Goal: Information Seeking & Learning: Learn about a topic

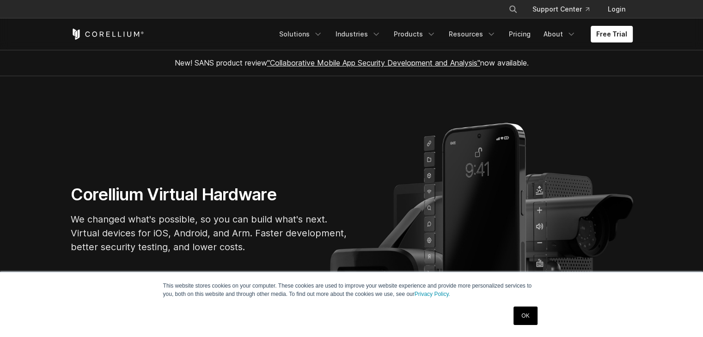
click at [518, 311] on link "OK" at bounding box center [525, 316] width 24 height 18
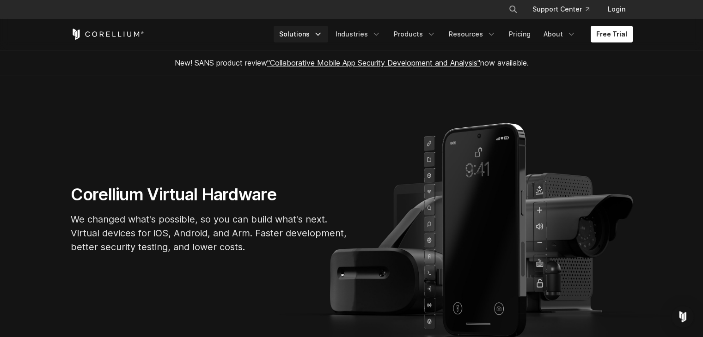
click at [317, 32] on link "Solutions" at bounding box center [301, 34] width 55 height 17
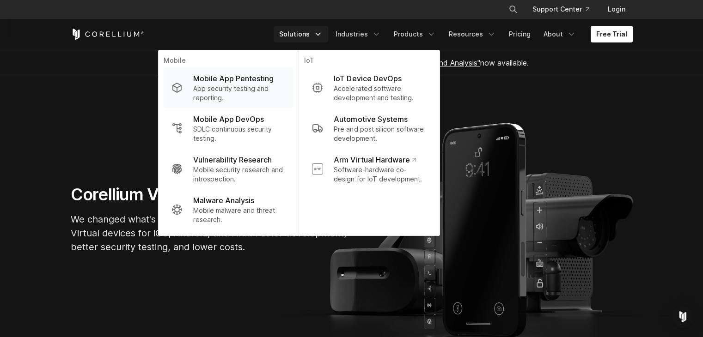
click at [245, 89] on p "App security testing and reporting." at bounding box center [239, 93] width 92 height 18
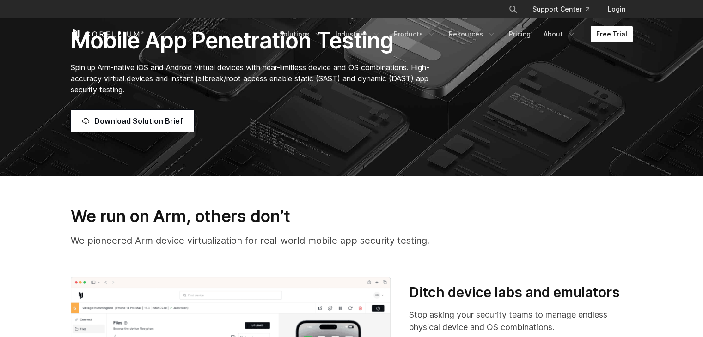
scroll to position [277, 0]
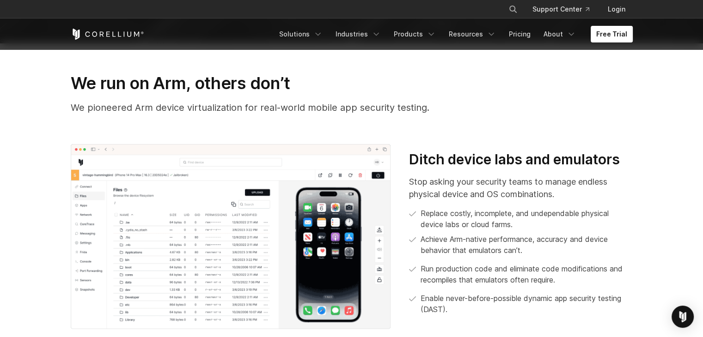
click at [25, 197] on section "We run on Arm, others don’t We pioneered Arm device virtualization for real-wor…" at bounding box center [351, 201] width 703 height 316
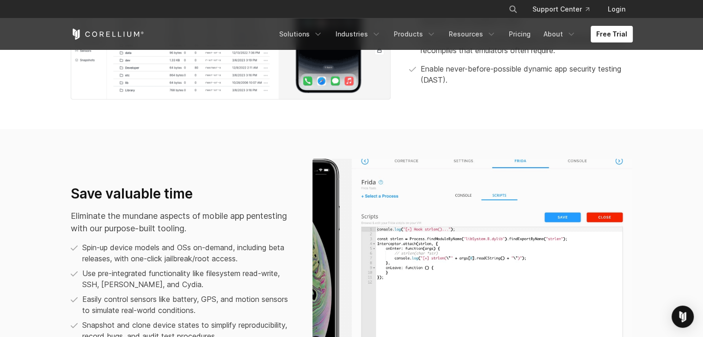
scroll to position [508, 0]
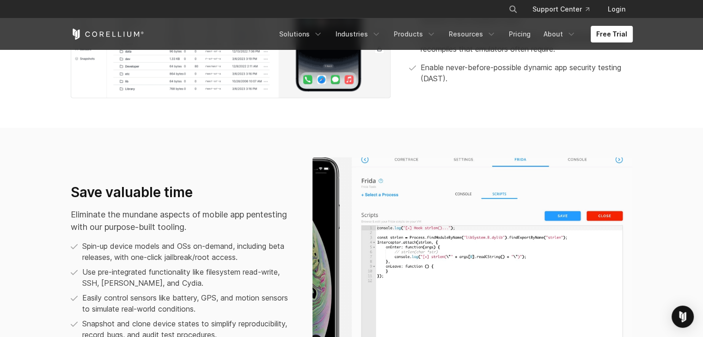
click at [55, 202] on section "Save valuable time Eliminate the mundane aspects of mobile app pentesting with …" at bounding box center [351, 265] width 703 height 275
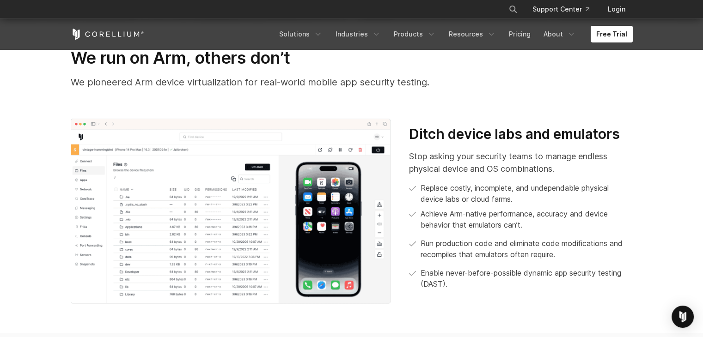
scroll to position [277, 0]
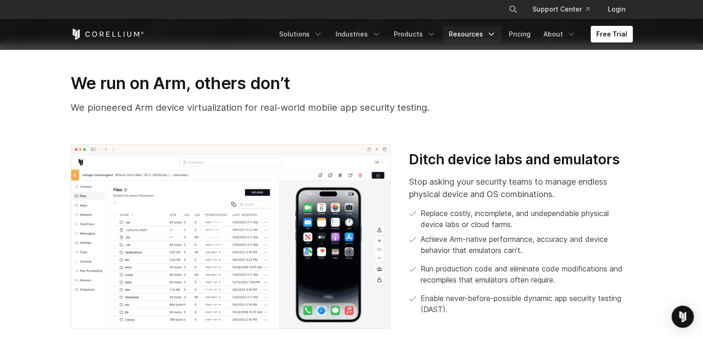
click at [473, 34] on link "Resources" at bounding box center [472, 34] width 58 height 17
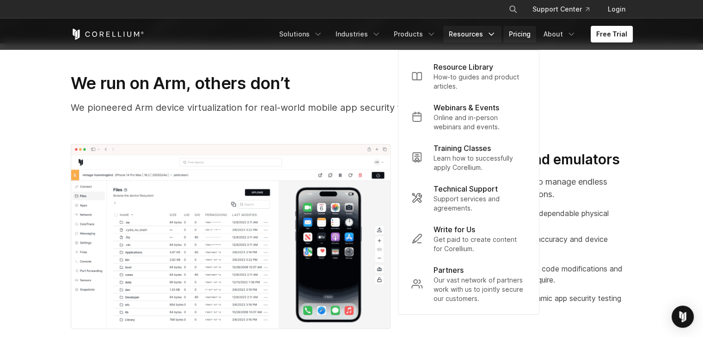
click at [522, 35] on link "Pricing" at bounding box center [519, 34] width 33 height 17
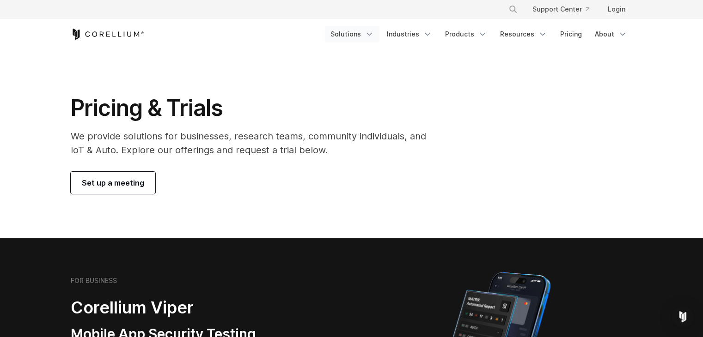
click at [354, 41] on link "Solutions" at bounding box center [352, 34] width 55 height 17
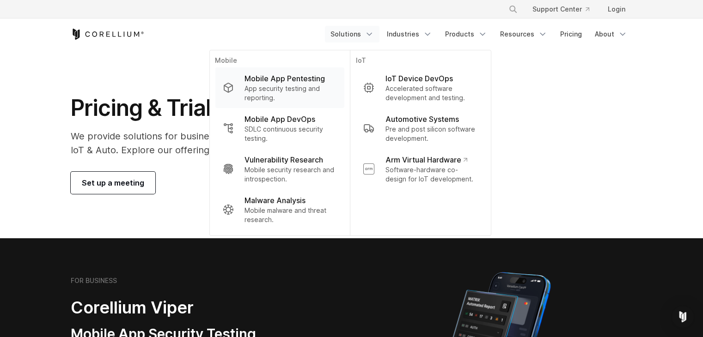
click at [285, 97] on p "App security testing and reporting." at bounding box center [290, 93] width 92 height 18
